Goal: Browse casually

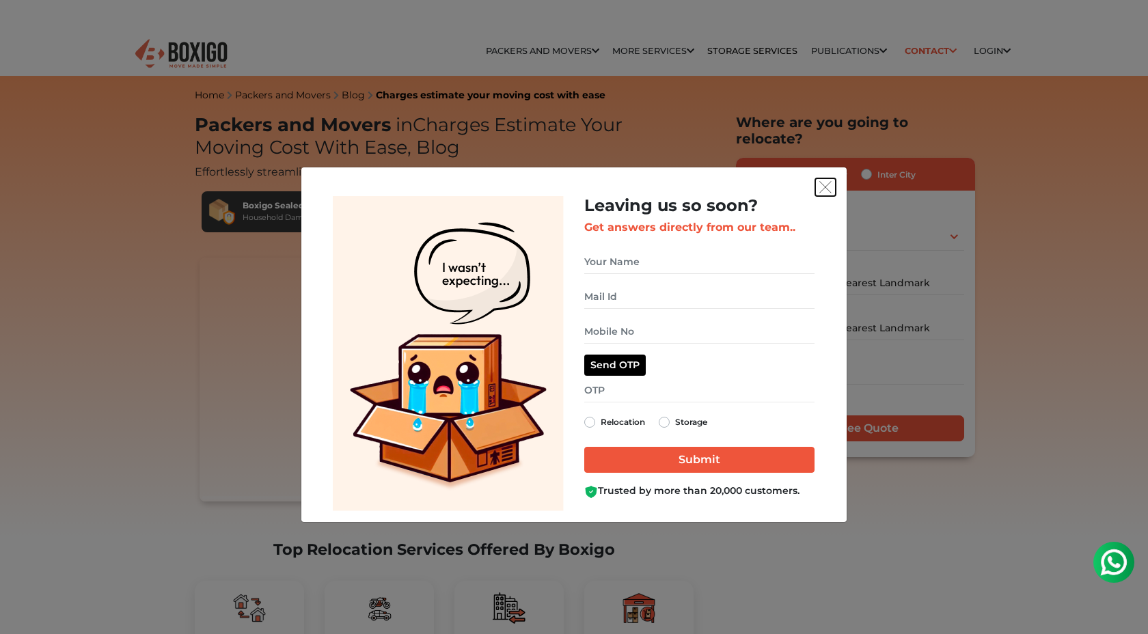
click at [826, 190] on img "get free quote dialog" at bounding box center [825, 187] width 12 height 12
